Goal: Information Seeking & Learning: Learn about a topic

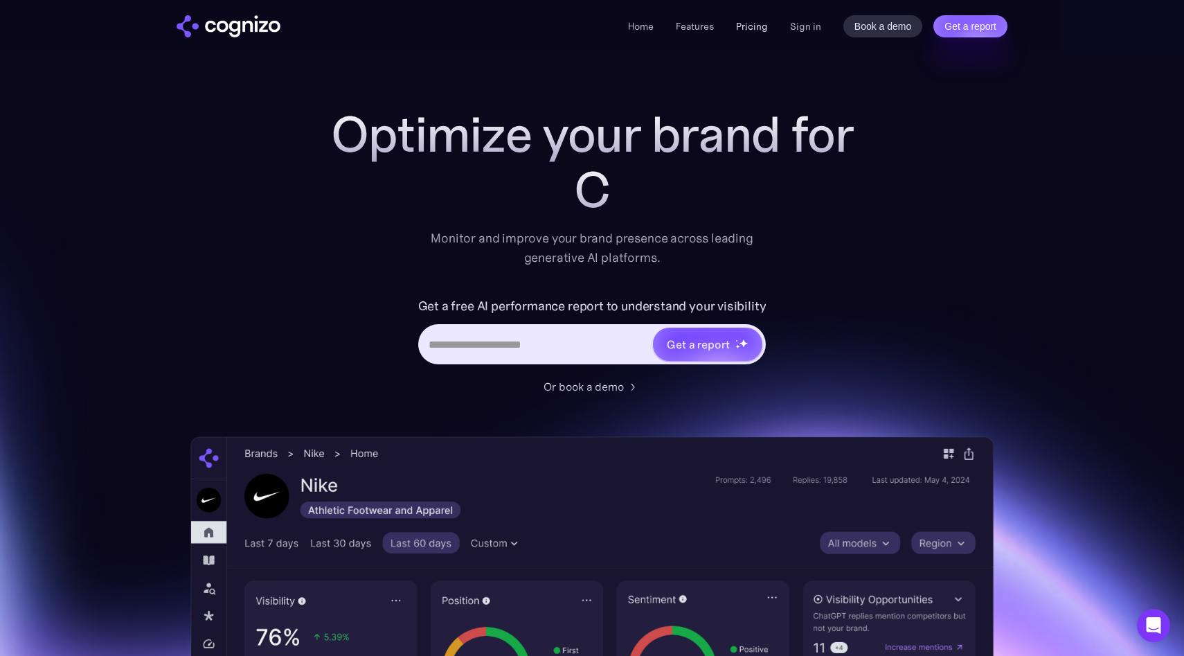
click at [750, 26] on link "Pricing" at bounding box center [752, 26] width 32 height 12
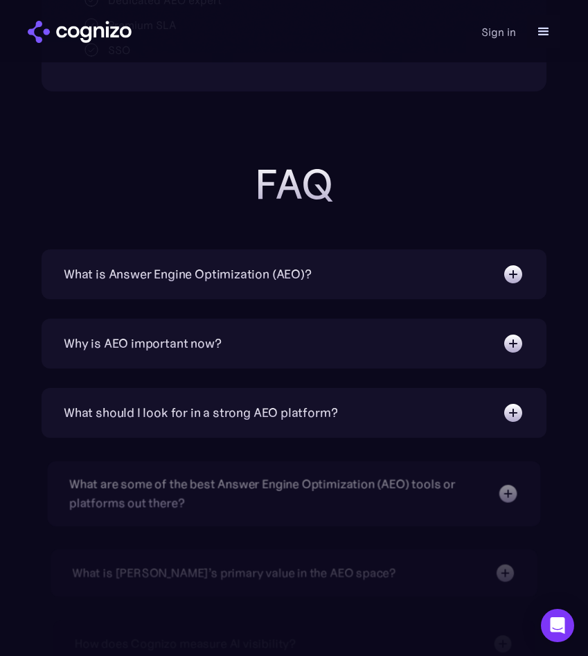
scroll to position [1511, 0]
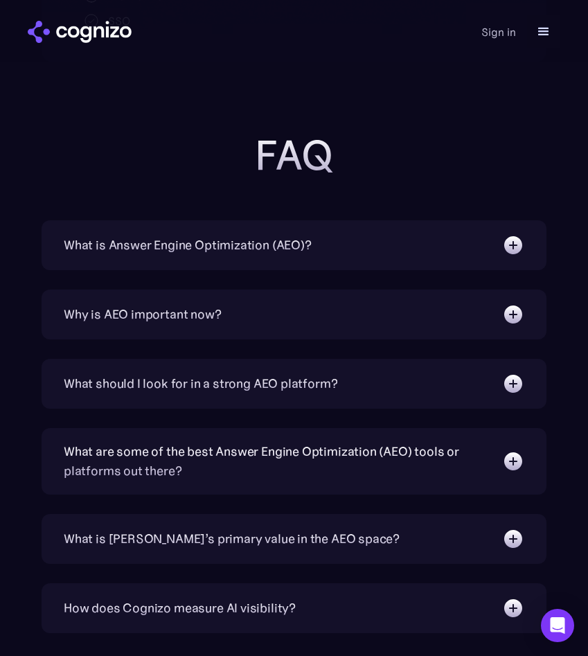
click at [194, 247] on div "What is Answer Engine Optimization (AEO)?" at bounding box center [188, 245] width 248 height 19
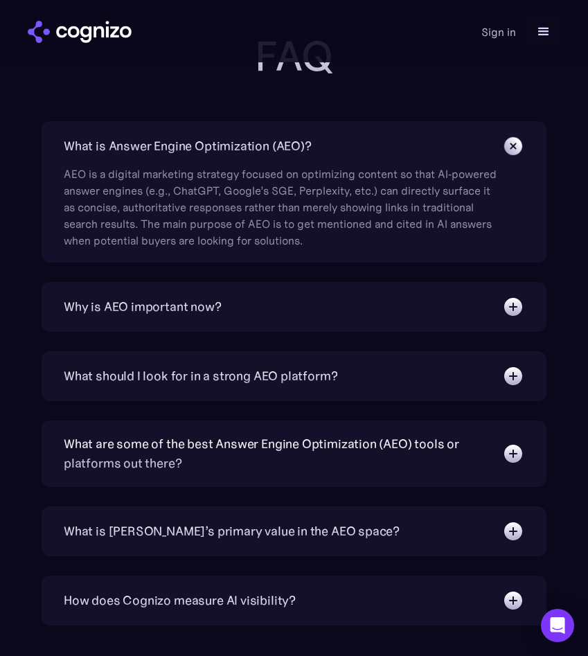
scroll to position [1645, 0]
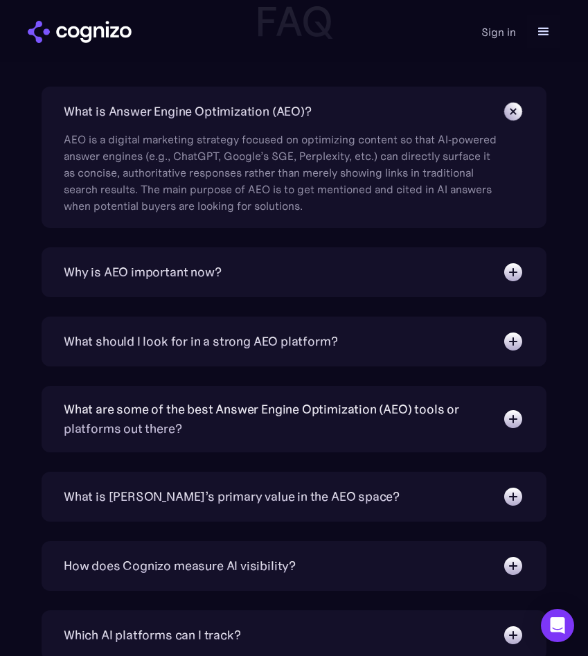
click at [164, 265] on div "Why is AEO important now?" at bounding box center [143, 272] width 158 height 19
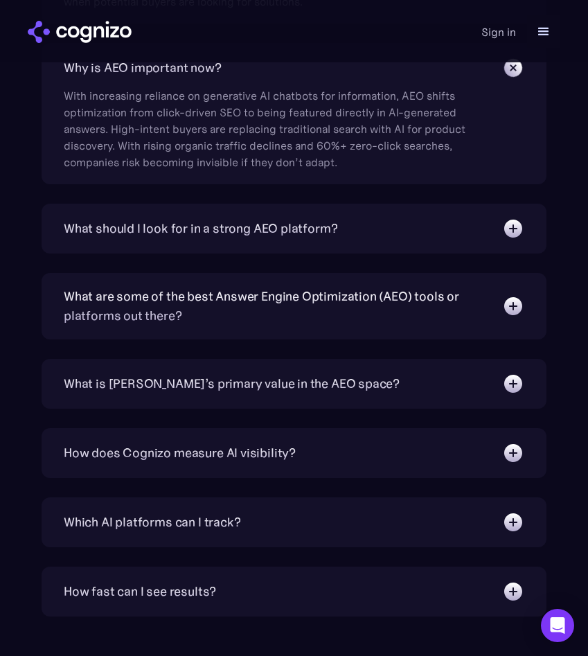
scroll to position [1854, 0]
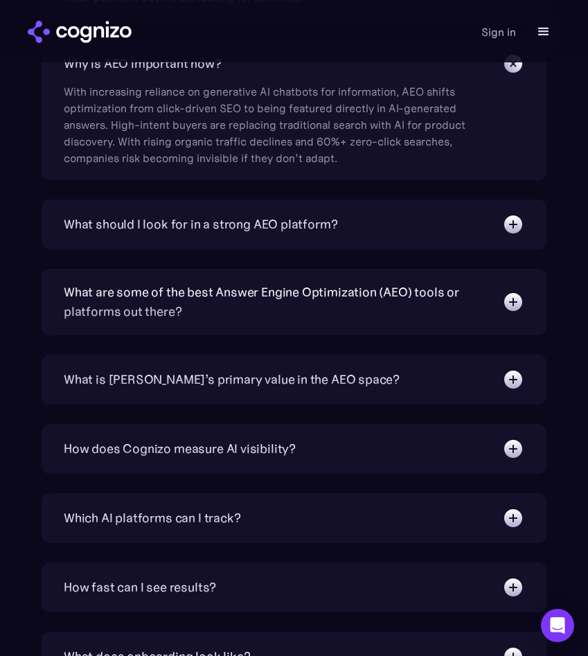
click at [127, 226] on div "What should I look for in a strong AEO platform?" at bounding box center [201, 224] width 274 height 19
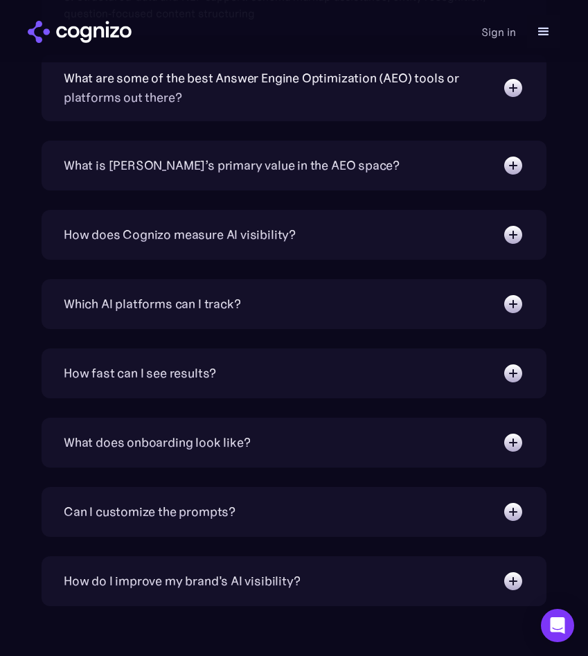
scroll to position [2230, 0]
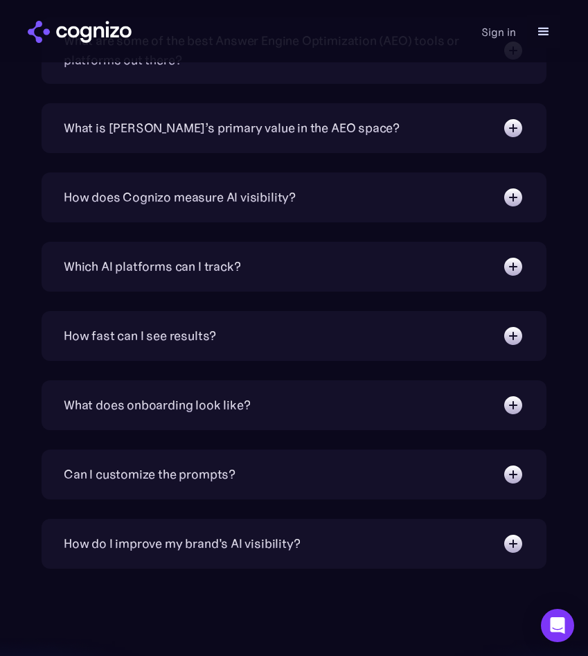
click at [222, 129] on div "What is [PERSON_NAME]’s primary value in the AEO space?" at bounding box center [232, 127] width 336 height 19
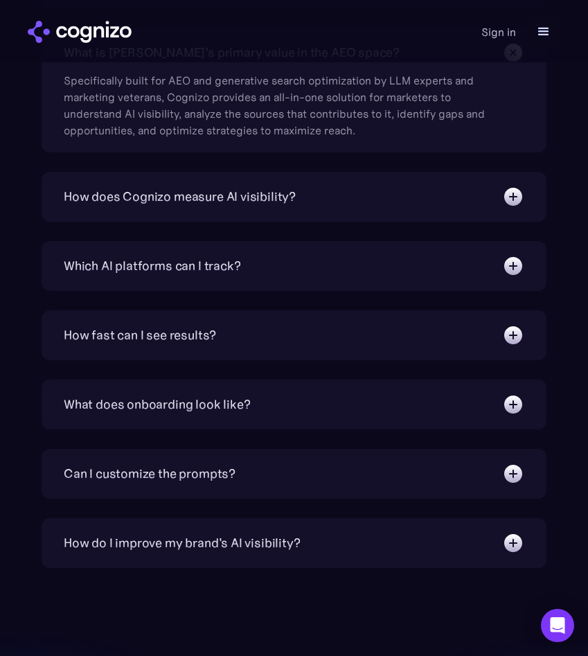
scroll to position [2310, 0]
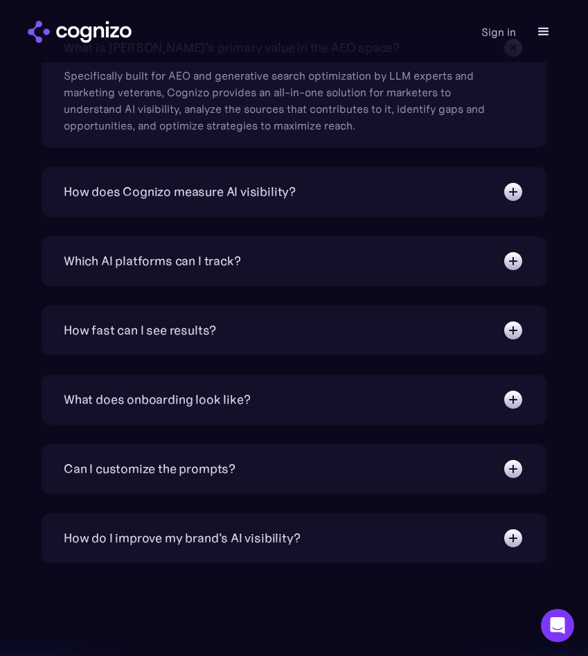
click at [203, 189] on div "How does Cognizo measure AI visibility?" at bounding box center [180, 191] width 232 height 19
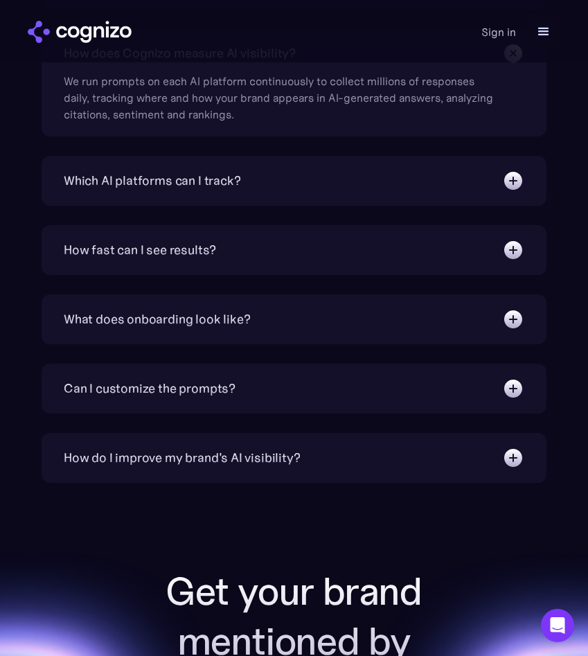
scroll to position [2449, 0]
click at [138, 172] on div "Which AI platforms can I track?" at bounding box center [152, 179] width 177 height 19
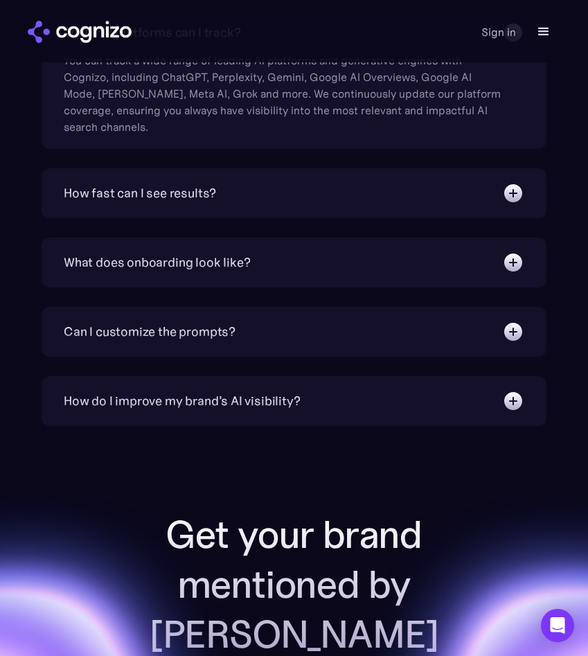
scroll to position [2599, 0]
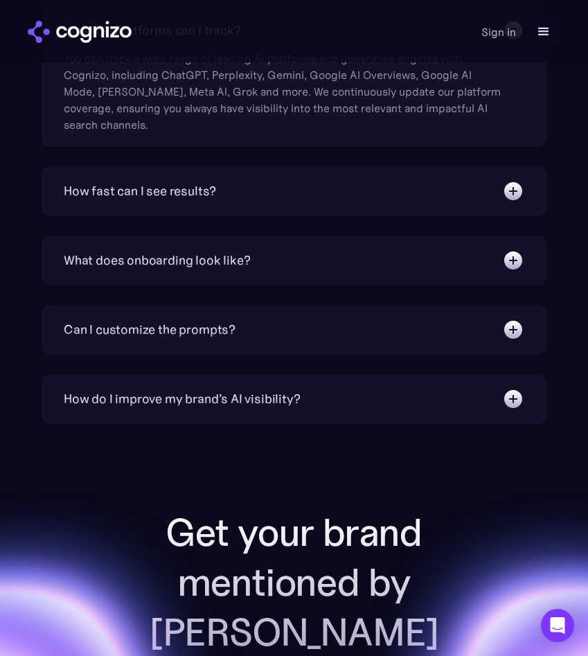
click at [188, 197] on div "How fast can I see results?" at bounding box center [140, 190] width 152 height 19
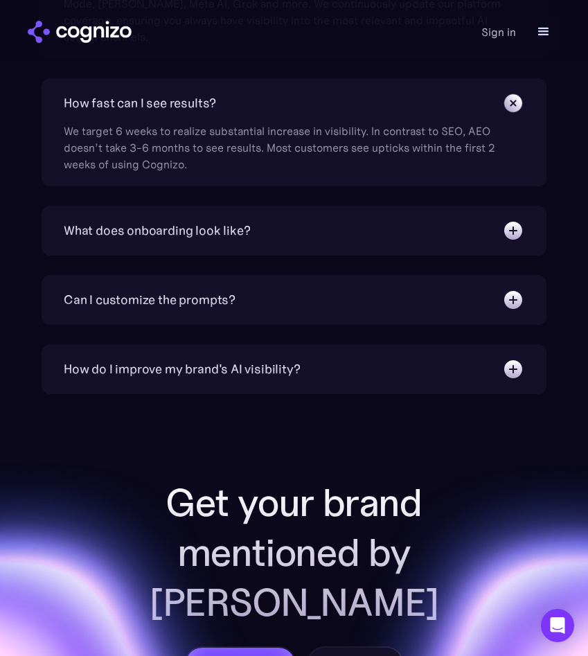
scroll to position [2690, 0]
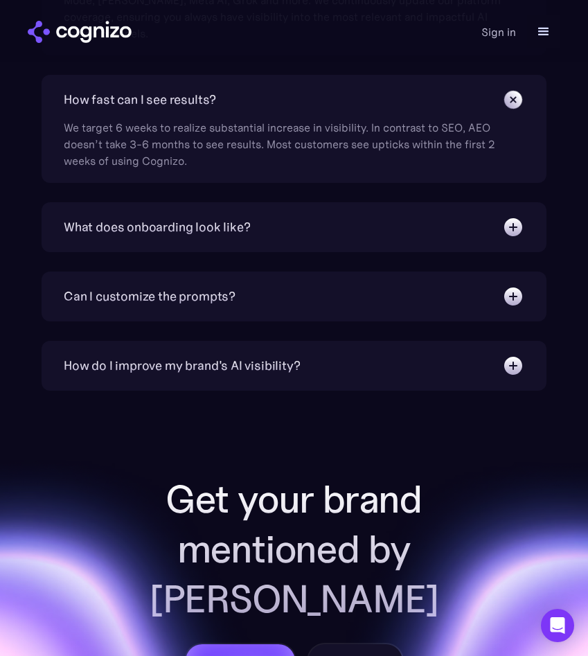
click at [184, 222] on div "What does onboarding look like?" at bounding box center [157, 226] width 186 height 19
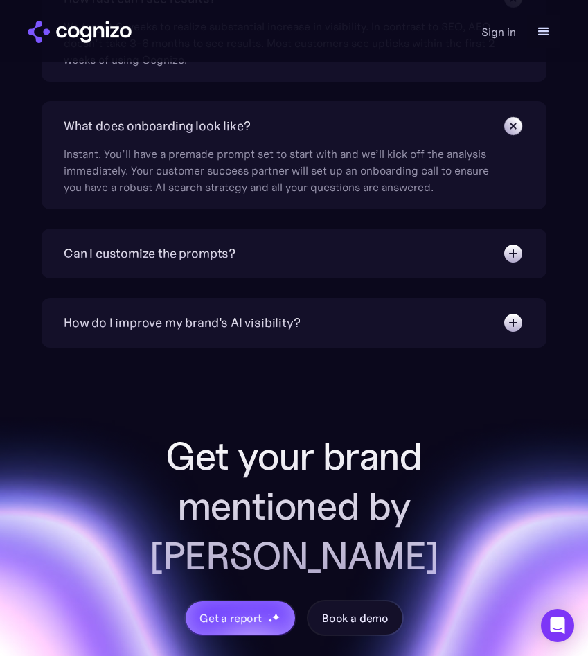
scroll to position [2794, 0]
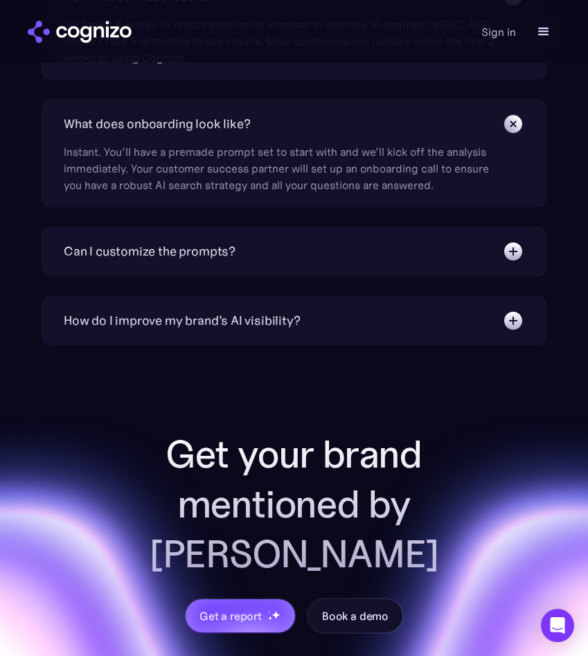
click at [166, 256] on div "Can I customize the prompts?" at bounding box center [150, 251] width 172 height 19
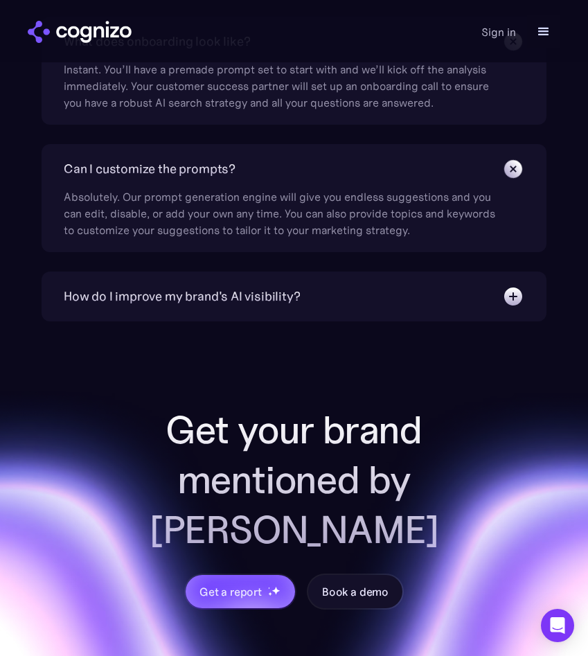
scroll to position [2912, 0]
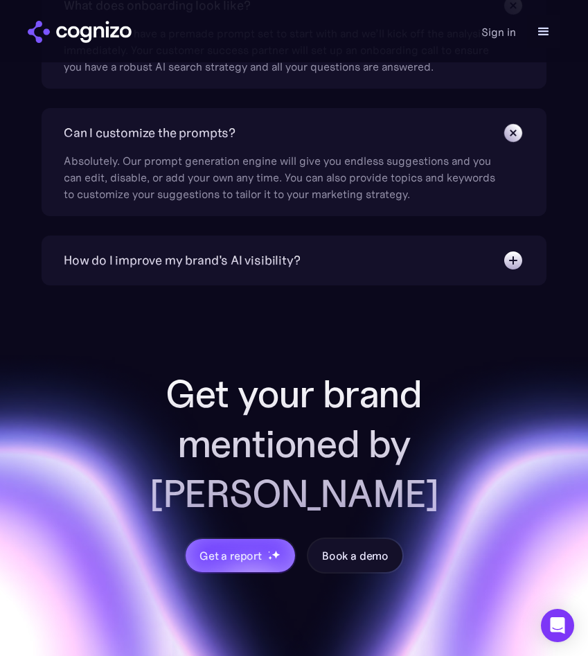
click at [165, 256] on div "How do I improve my brand's AI visibility?" at bounding box center [182, 260] width 236 height 19
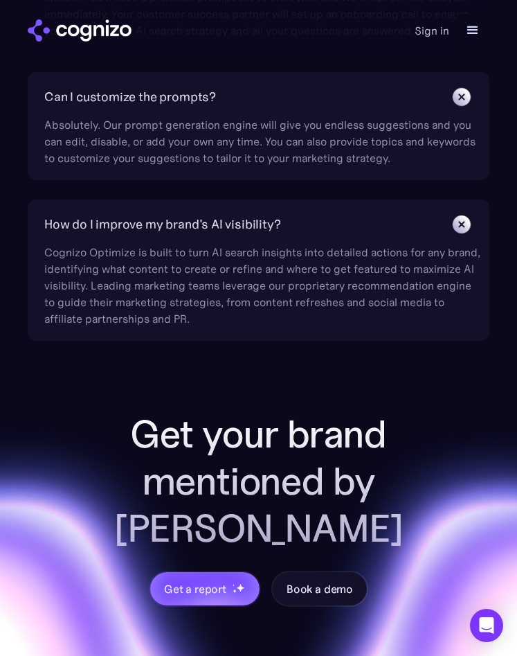
scroll to position [3075, 0]
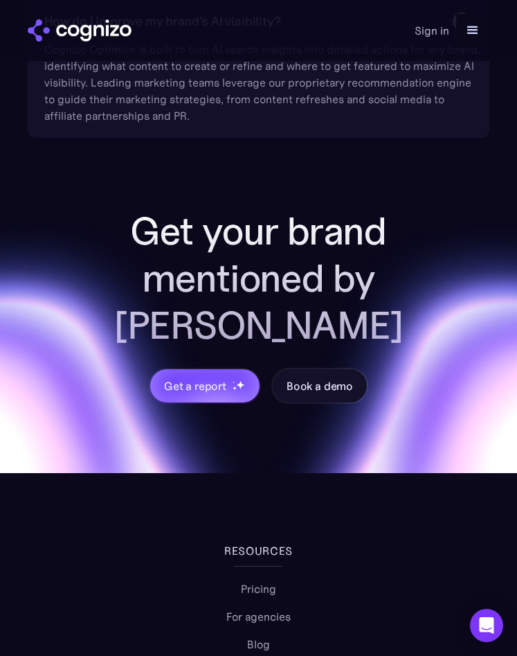
click at [473, 23] on div "menu" at bounding box center [473, 30] width 17 height 17
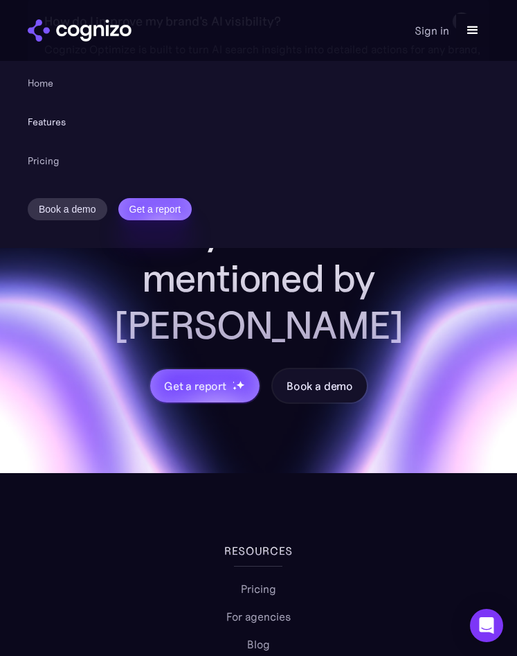
click at [39, 116] on link "Features" at bounding box center [47, 122] width 38 height 17
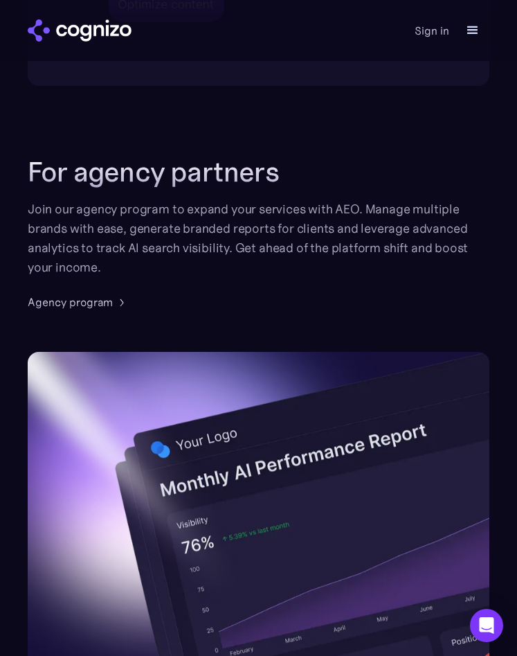
scroll to position [3968, 0]
